Goal: Task Accomplishment & Management: Manage account settings

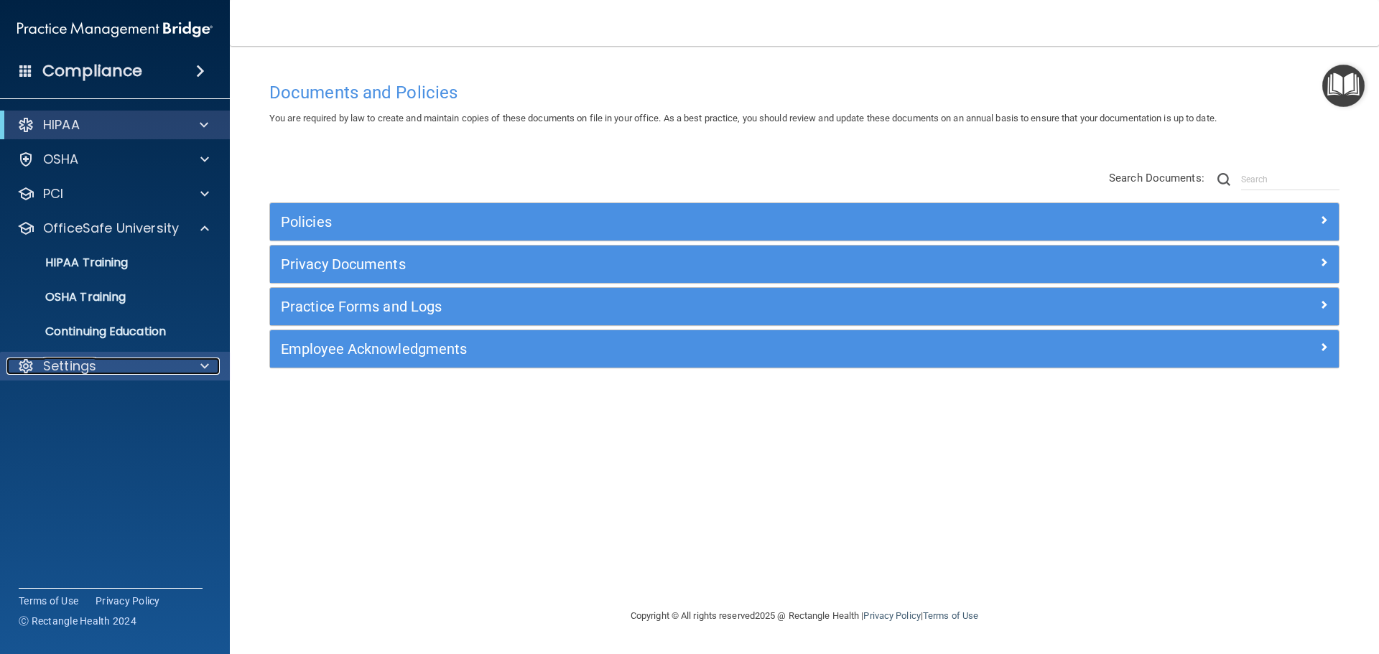
click at [63, 369] on p "Settings" at bounding box center [69, 366] width 53 height 17
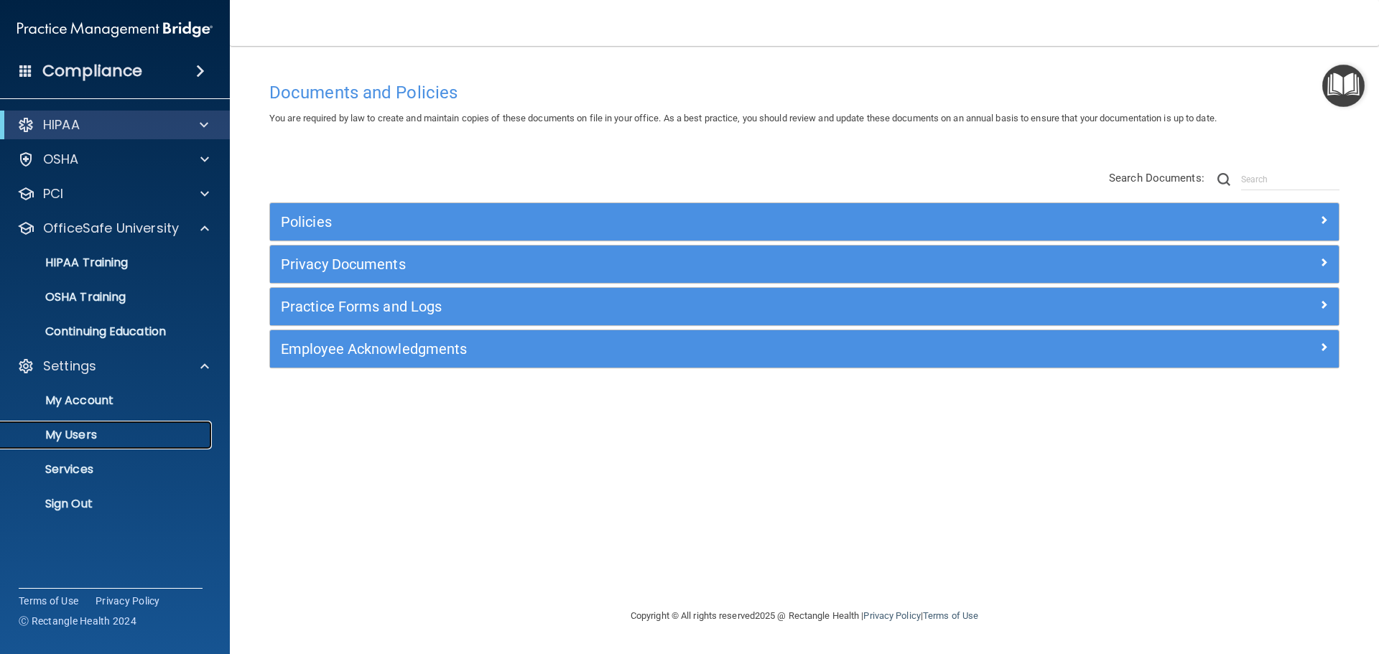
click at [80, 434] on p "My Users" at bounding box center [107, 435] width 196 height 14
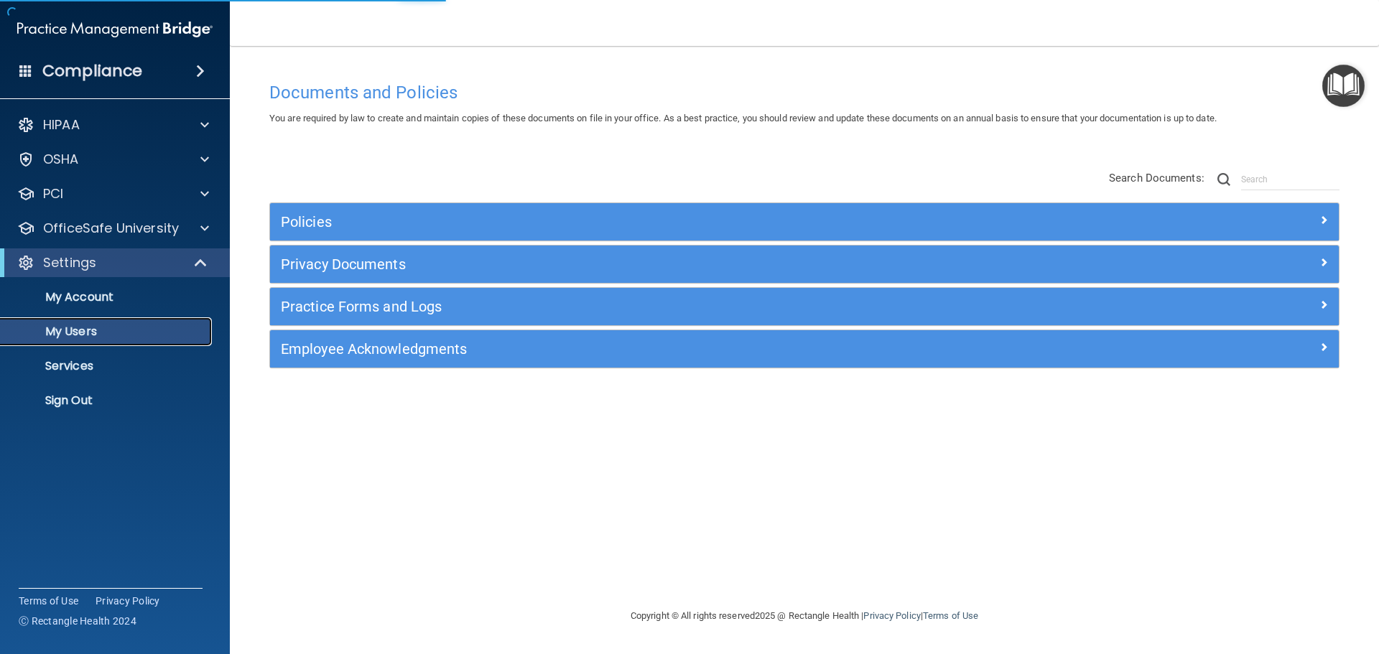
select select "20"
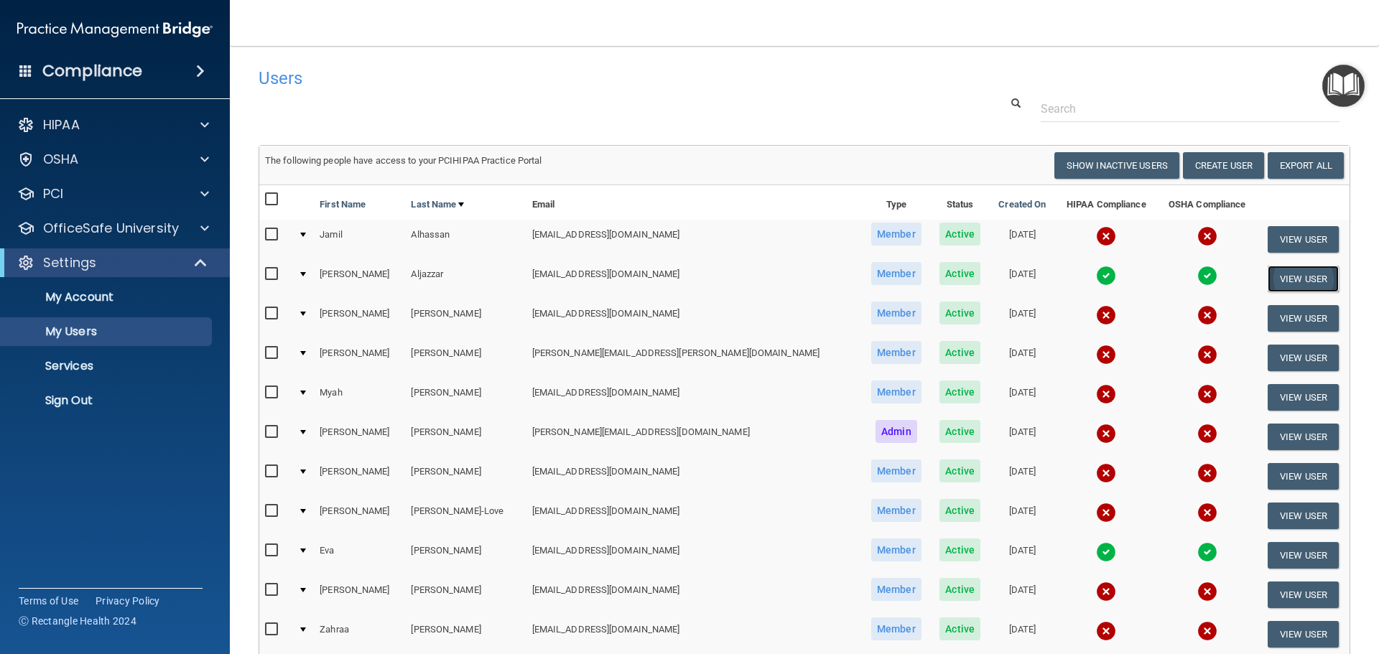
click at [1275, 279] on button "View User" at bounding box center [1302, 279] width 71 height 27
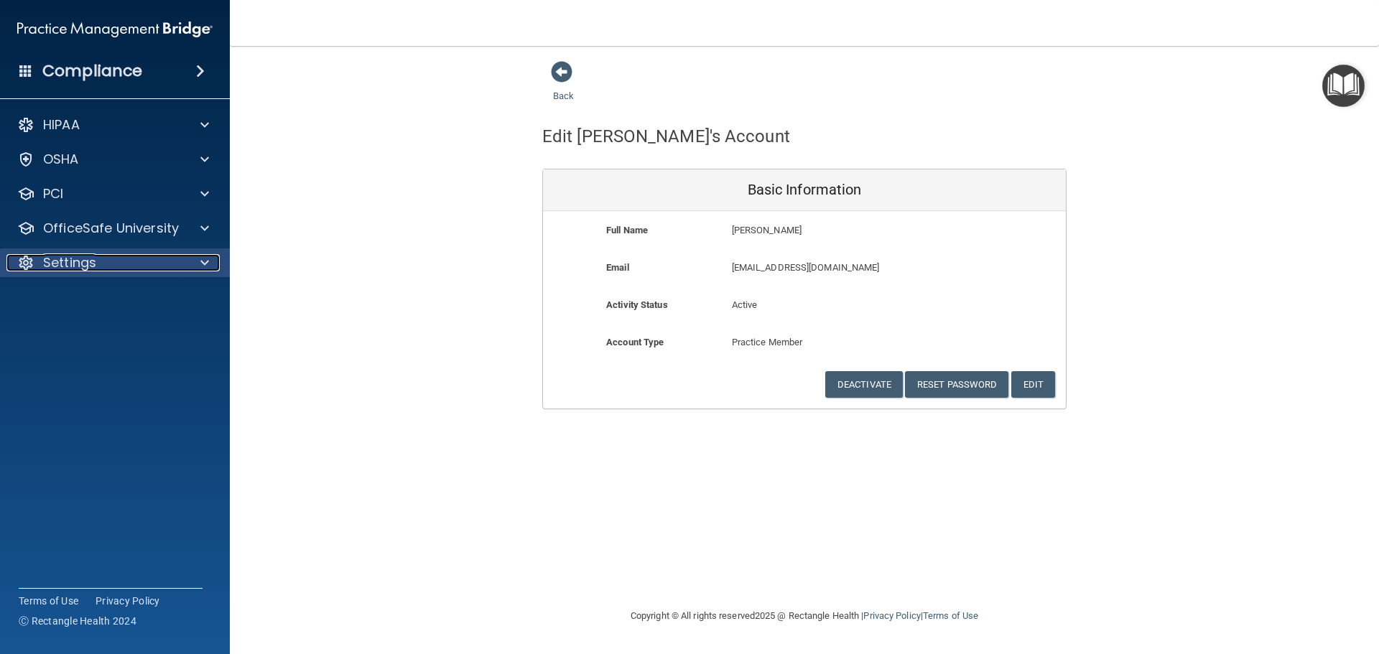
click at [73, 259] on p "Settings" at bounding box center [69, 262] width 53 height 17
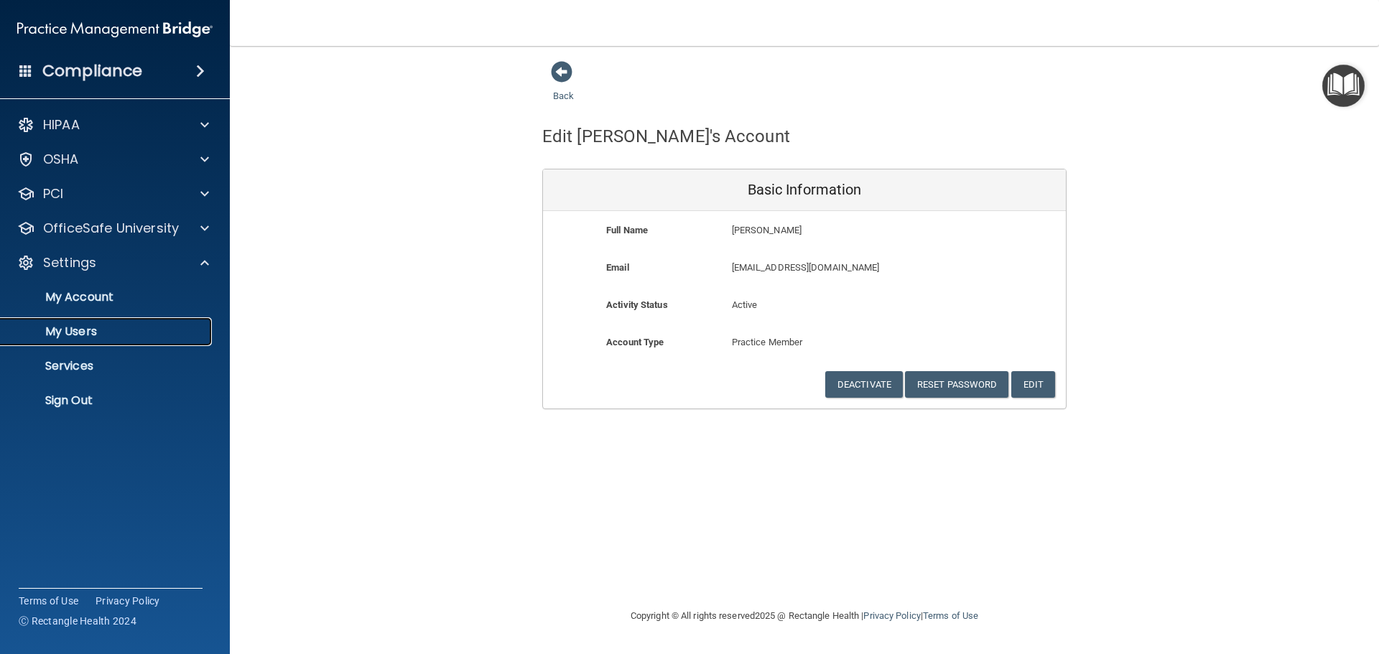
click at [73, 328] on p "My Users" at bounding box center [107, 332] width 196 height 14
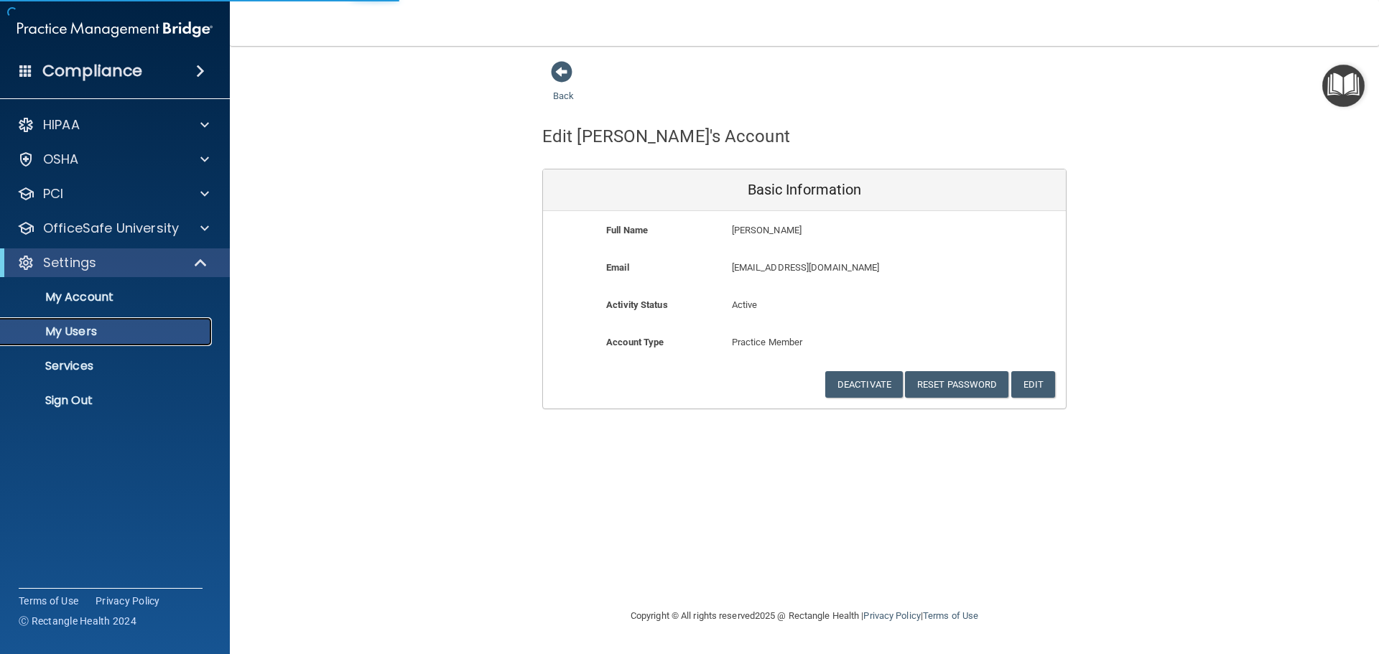
select select "20"
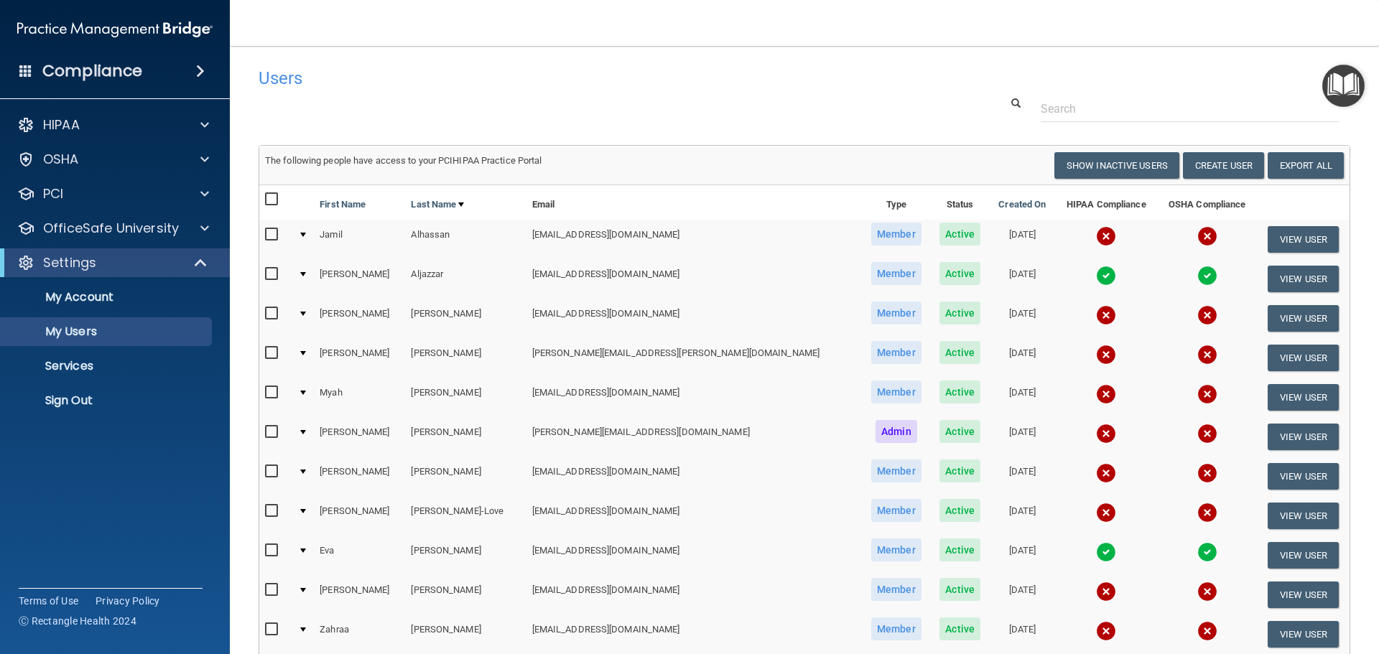
click at [871, 280] on span "Member" at bounding box center [896, 273] width 50 height 23
click at [306, 272] on div at bounding box center [303, 274] width 6 height 4
click at [274, 273] on input "checkbox" at bounding box center [273, 274] width 17 height 11
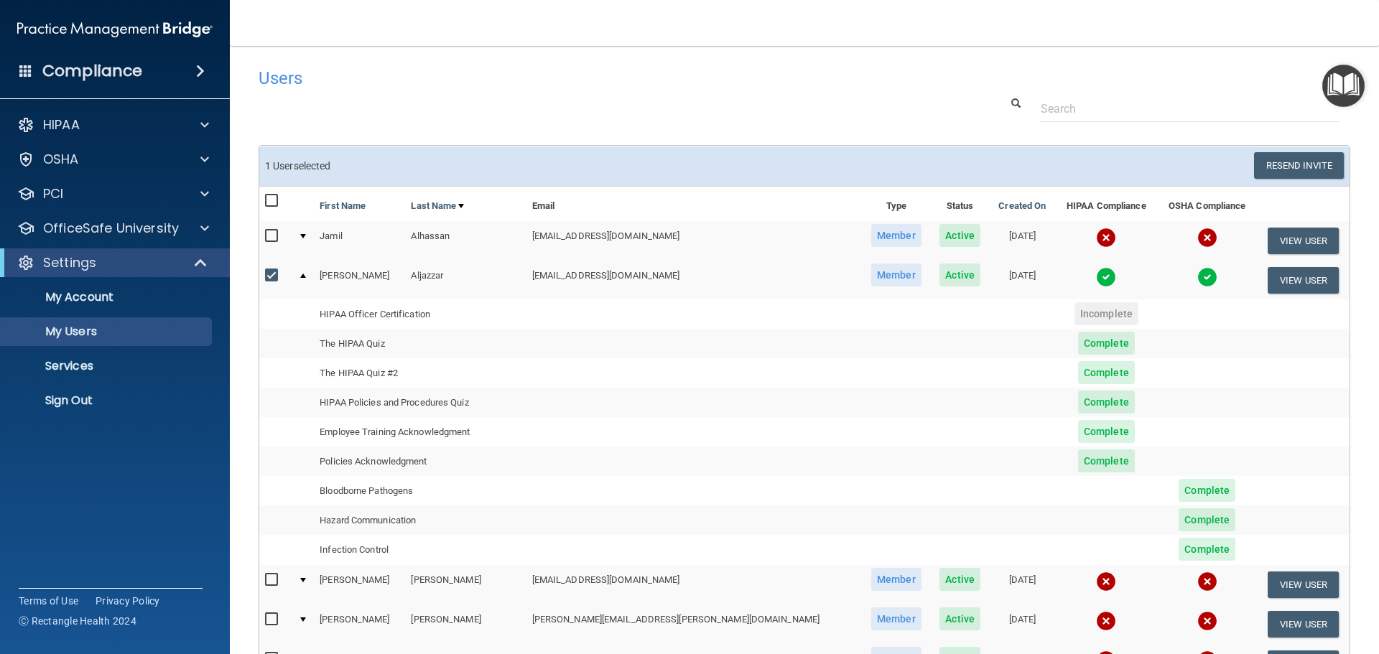
click at [1078, 336] on span "Complete" at bounding box center [1106, 343] width 57 height 23
click at [1078, 374] on span "Complete" at bounding box center [1106, 372] width 57 height 23
click at [1078, 401] on span "Complete" at bounding box center [1106, 402] width 57 height 23
click at [1078, 430] on span "Complete" at bounding box center [1106, 431] width 57 height 23
click at [1078, 462] on span "Complete" at bounding box center [1106, 461] width 57 height 23
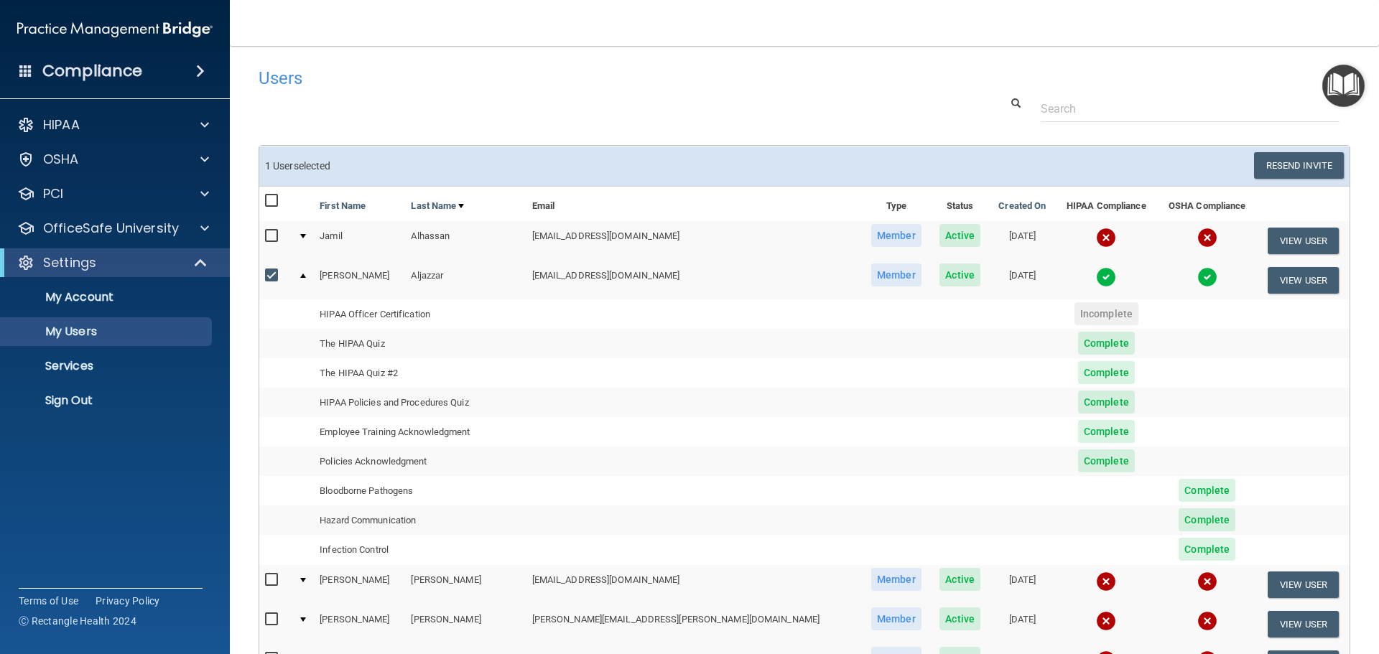
click at [1178, 492] on span "Complete" at bounding box center [1206, 490] width 57 height 23
click at [1178, 521] on span "Complete" at bounding box center [1206, 519] width 57 height 23
click at [1178, 548] on span "Complete" at bounding box center [1206, 549] width 57 height 23
click at [1096, 276] on img at bounding box center [1106, 277] width 20 height 20
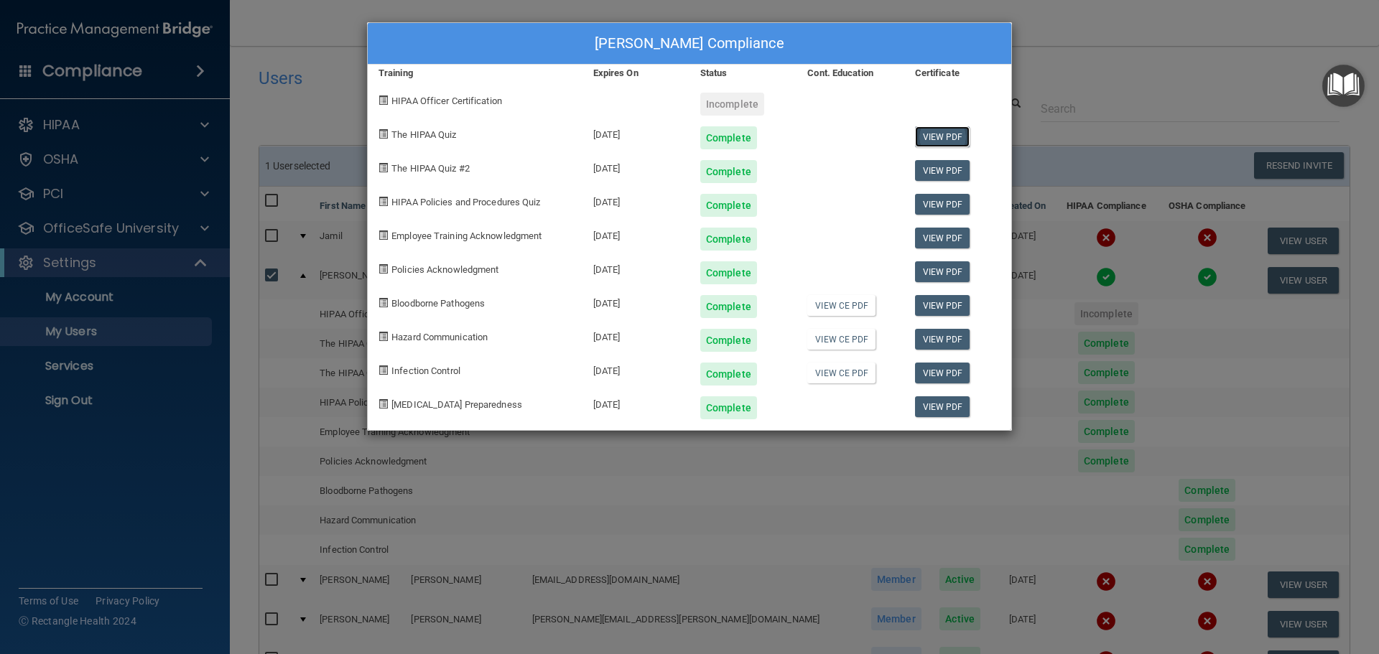
click at [939, 135] on link "View PDF" at bounding box center [942, 136] width 55 height 21
click at [934, 167] on link "View PDF" at bounding box center [942, 170] width 55 height 21
click at [937, 202] on link "View PDF" at bounding box center [942, 204] width 55 height 21
click at [946, 239] on link "View PDF" at bounding box center [942, 238] width 55 height 21
click at [946, 269] on link "View PDF" at bounding box center [942, 271] width 55 height 21
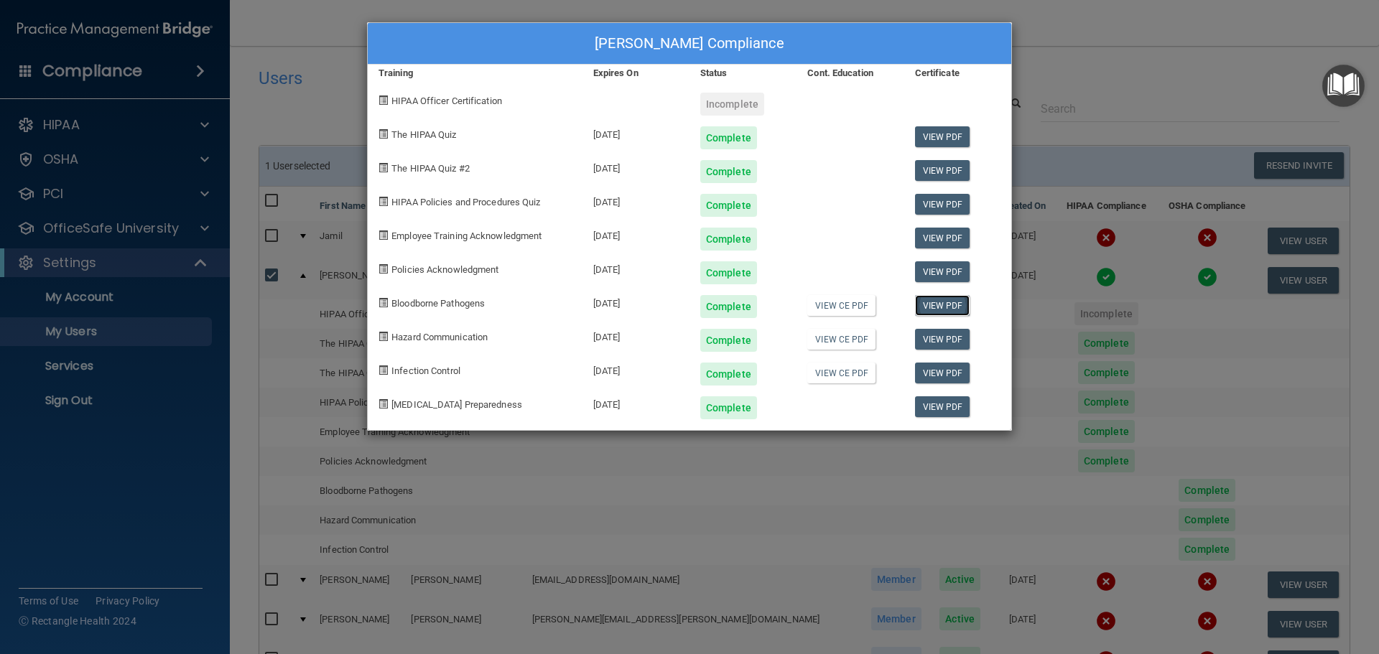
click at [950, 308] on link "View PDF" at bounding box center [942, 305] width 55 height 21
click at [941, 340] on link "View PDF" at bounding box center [942, 339] width 55 height 21
click at [937, 370] on link "View PDF" at bounding box center [942, 373] width 55 height 21
click at [946, 406] on link "View PDF" at bounding box center [942, 406] width 55 height 21
click at [1151, 69] on div "[PERSON_NAME] Compliance Training Expires On Status Cont. Education Certificate…" at bounding box center [689, 327] width 1379 height 654
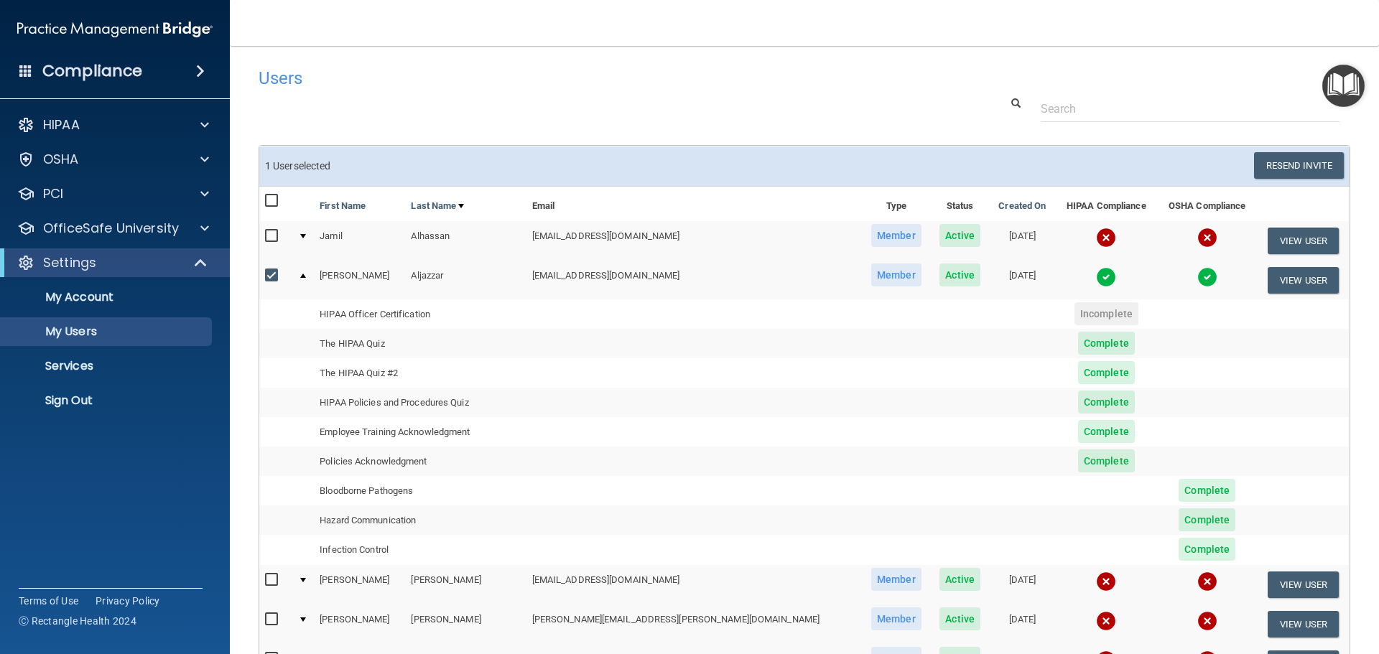
click at [271, 271] on input "checkbox" at bounding box center [273, 275] width 17 height 11
checkbox input "false"
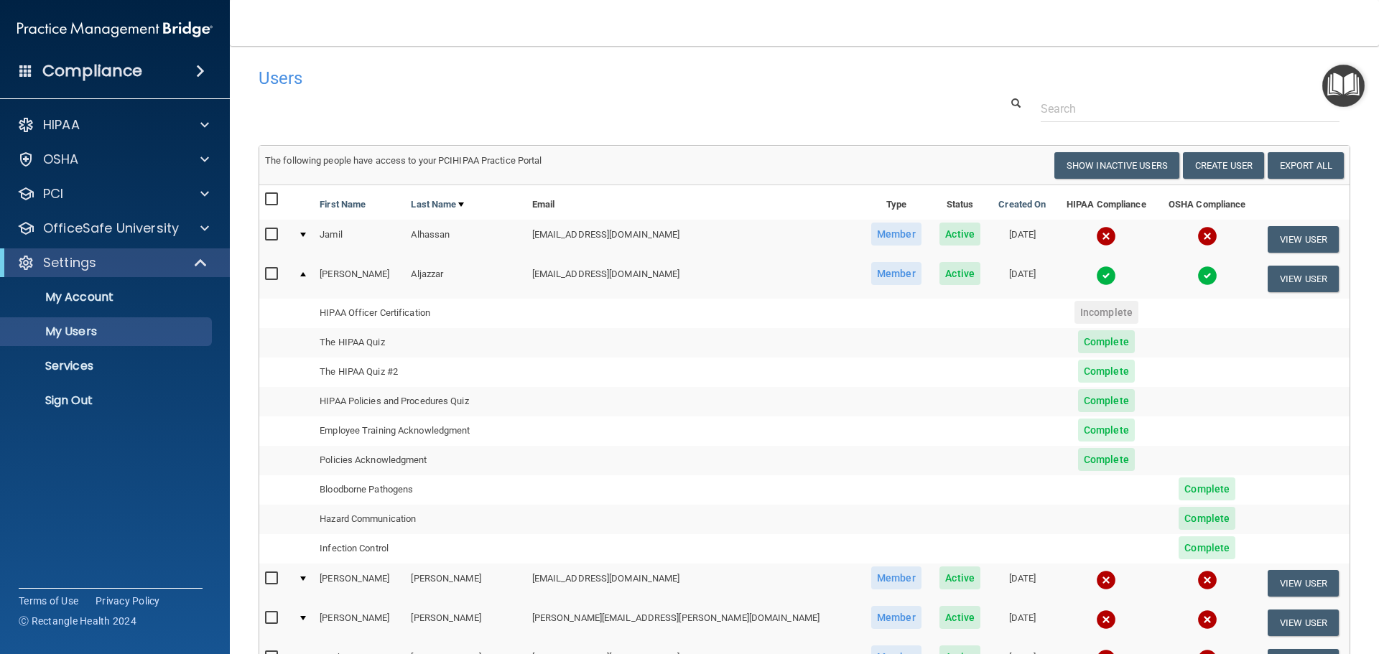
click at [306, 274] on div at bounding box center [303, 274] width 6 height 4
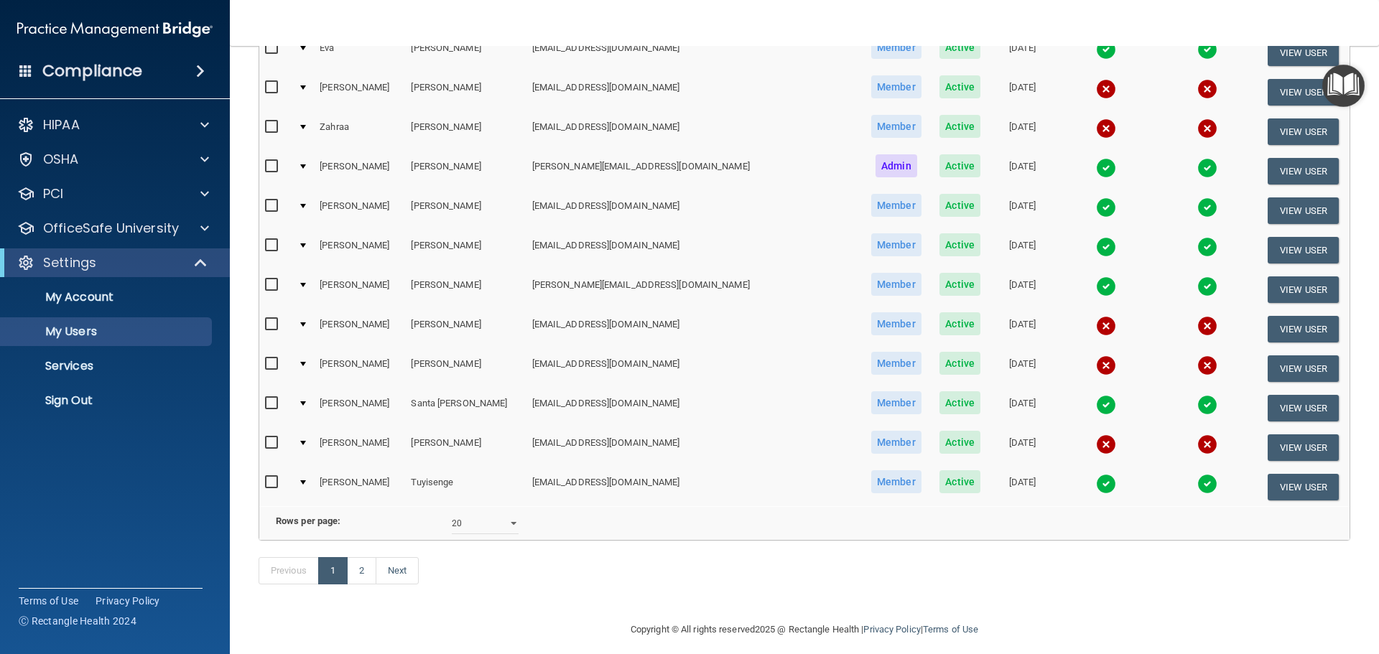
scroll to position [534, 0]
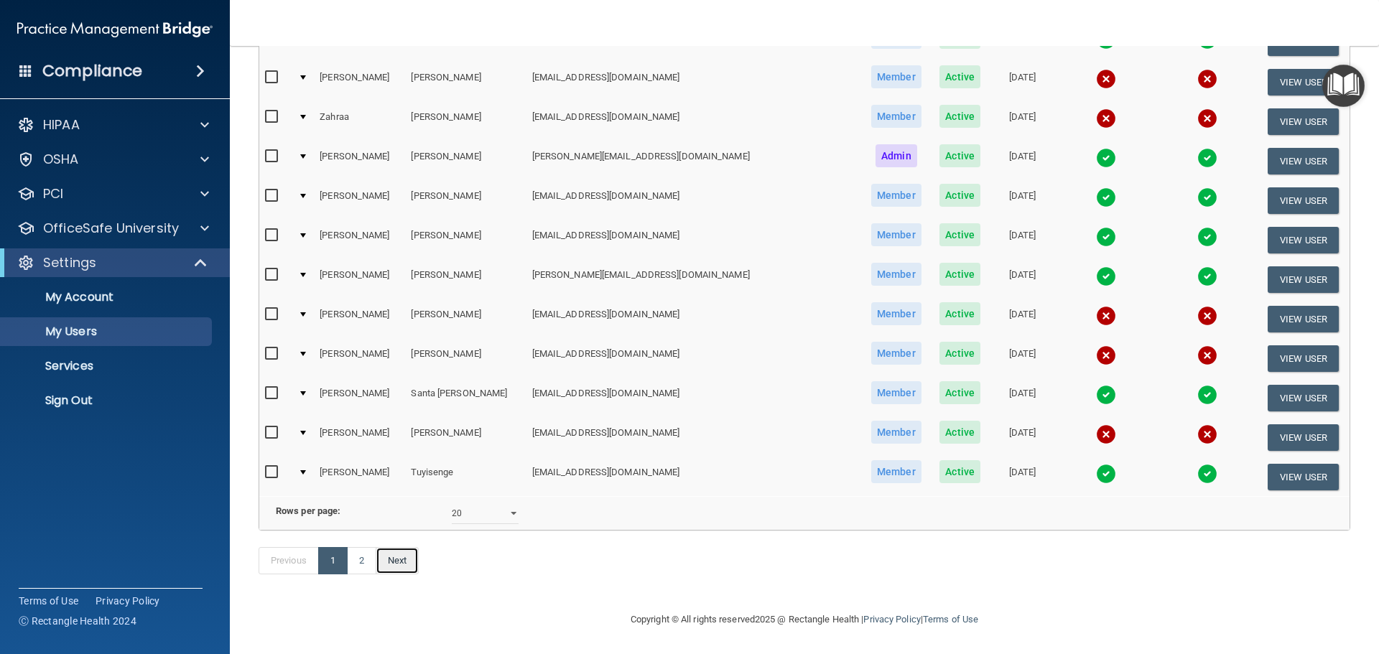
click at [396, 561] on link "Next" at bounding box center [397, 560] width 43 height 27
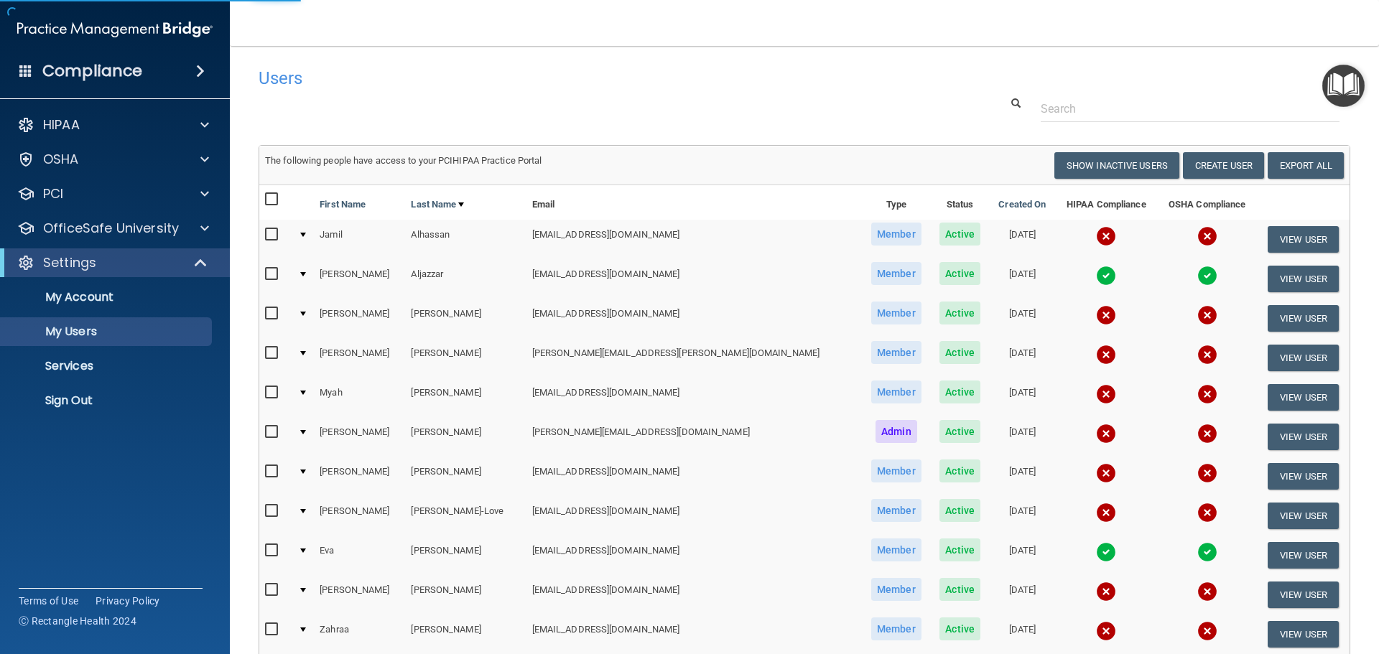
select select "20"
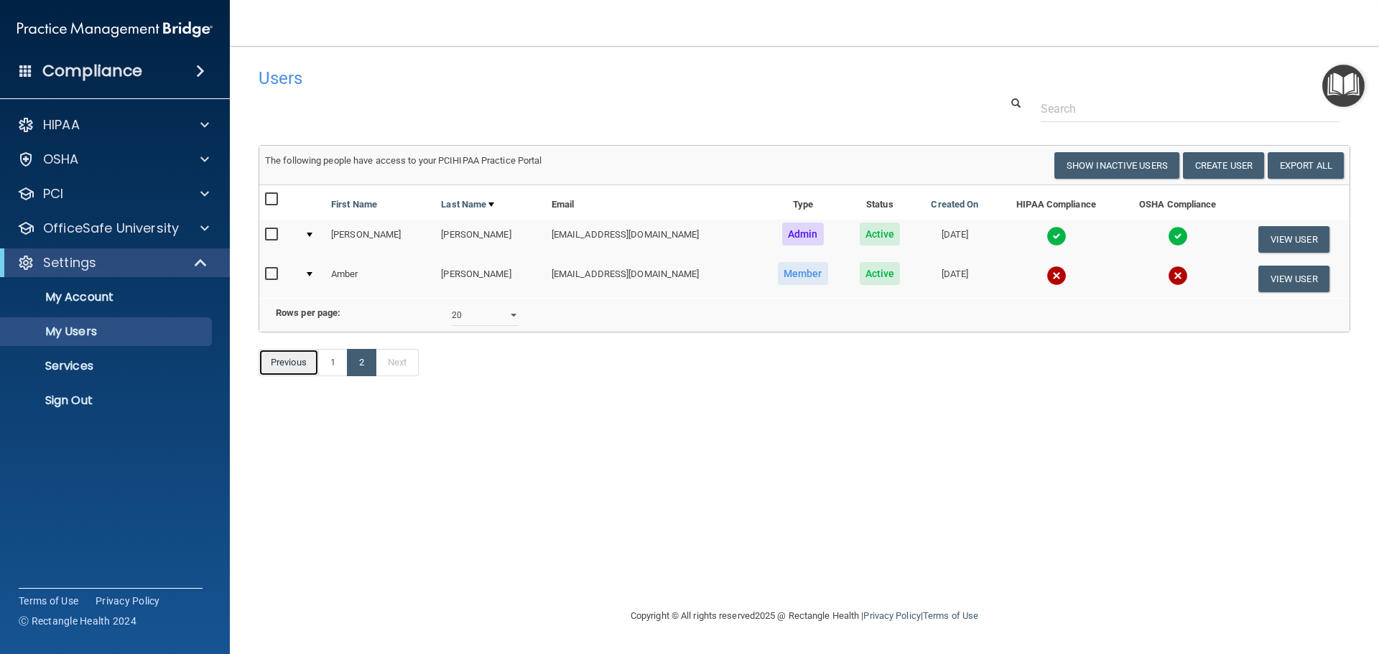
click at [279, 376] on link "Previous" at bounding box center [289, 362] width 60 height 27
select select "20"
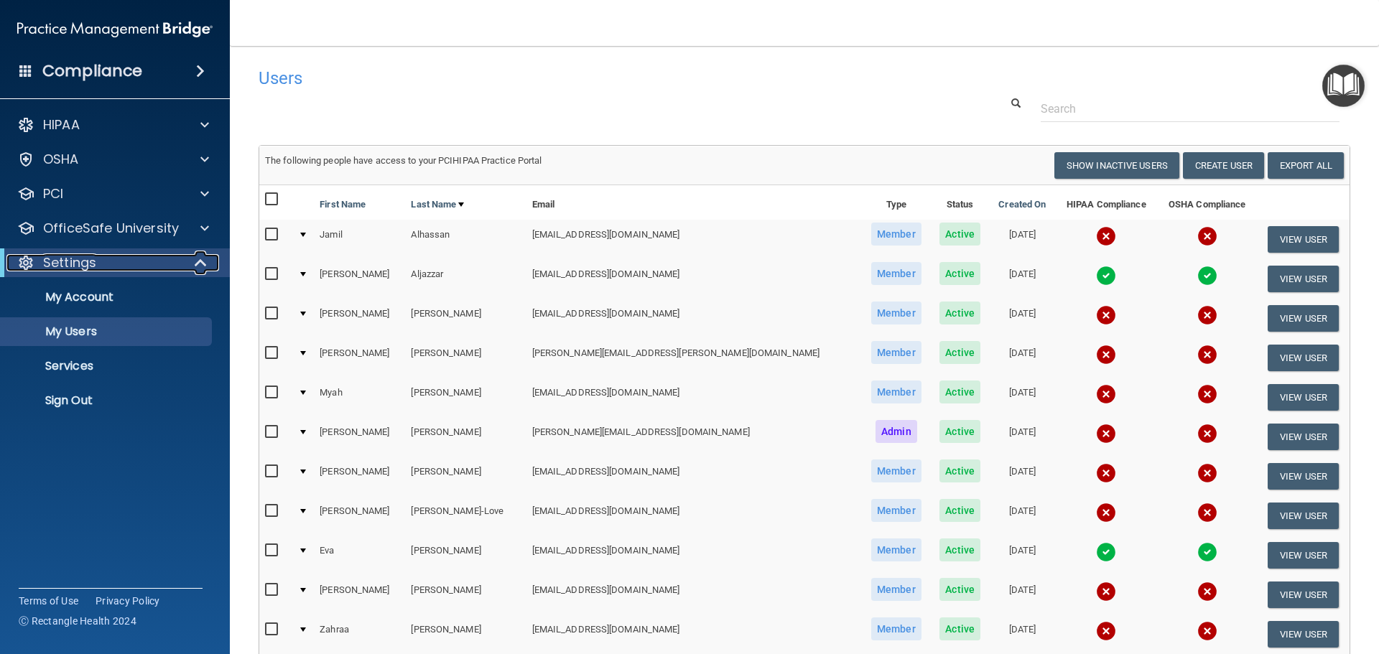
click at [196, 261] on span at bounding box center [202, 262] width 12 height 17
